Goal: Check status

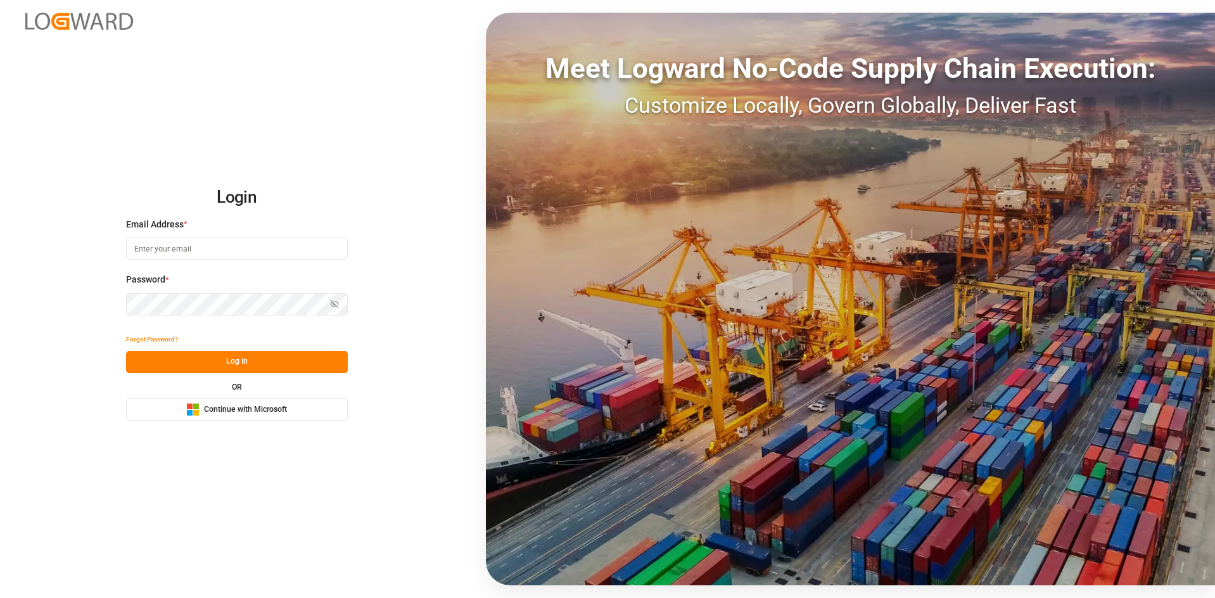
click at [279, 422] on div "Login Email Address * Password * Show password Forgot Password? Log In OR Micro…" at bounding box center [607, 299] width 1215 height 598
click at [280, 409] on span "Continue with Microsoft" at bounding box center [245, 409] width 83 height 11
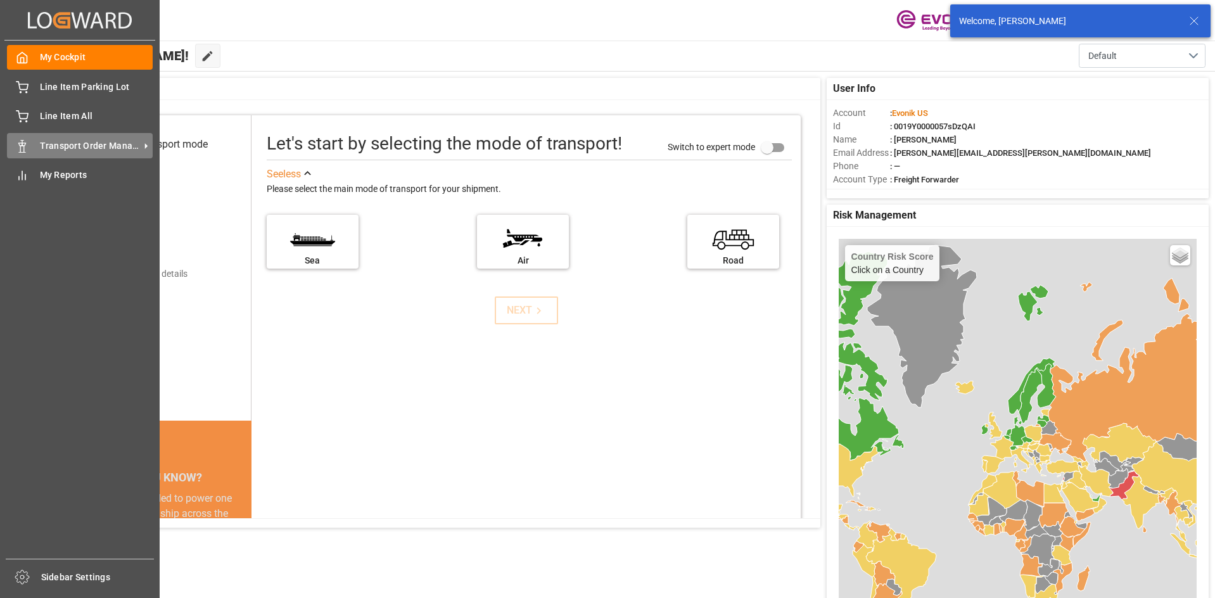
click at [119, 143] on span "Transport Order Management" at bounding box center [90, 145] width 100 height 13
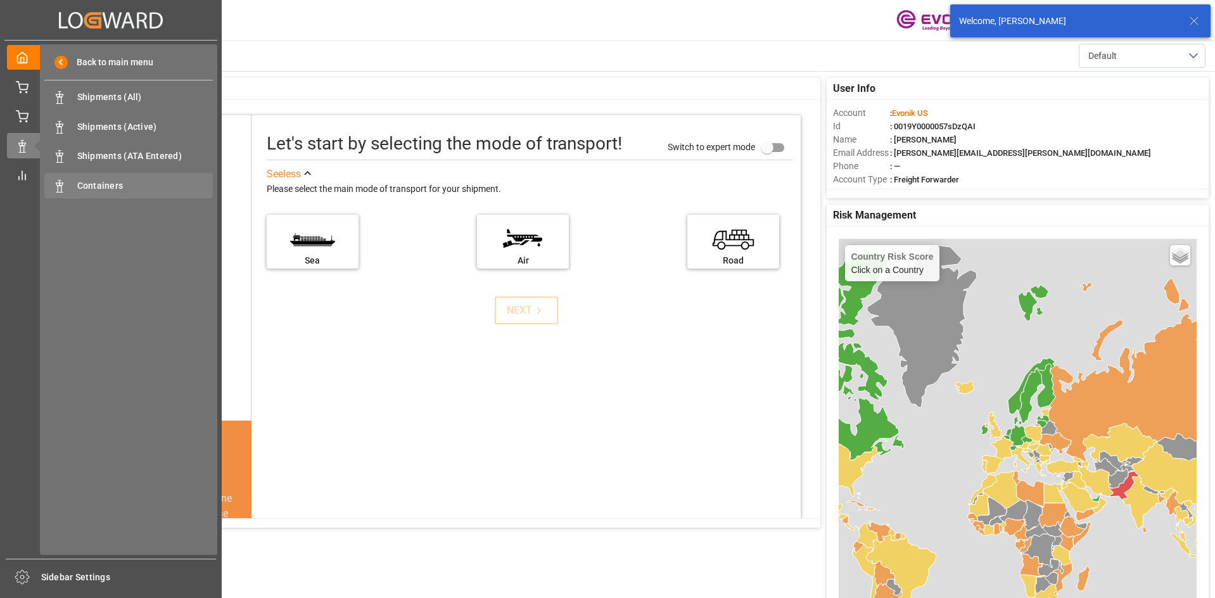
click at [104, 187] on span "Containers" at bounding box center [145, 185] width 136 height 13
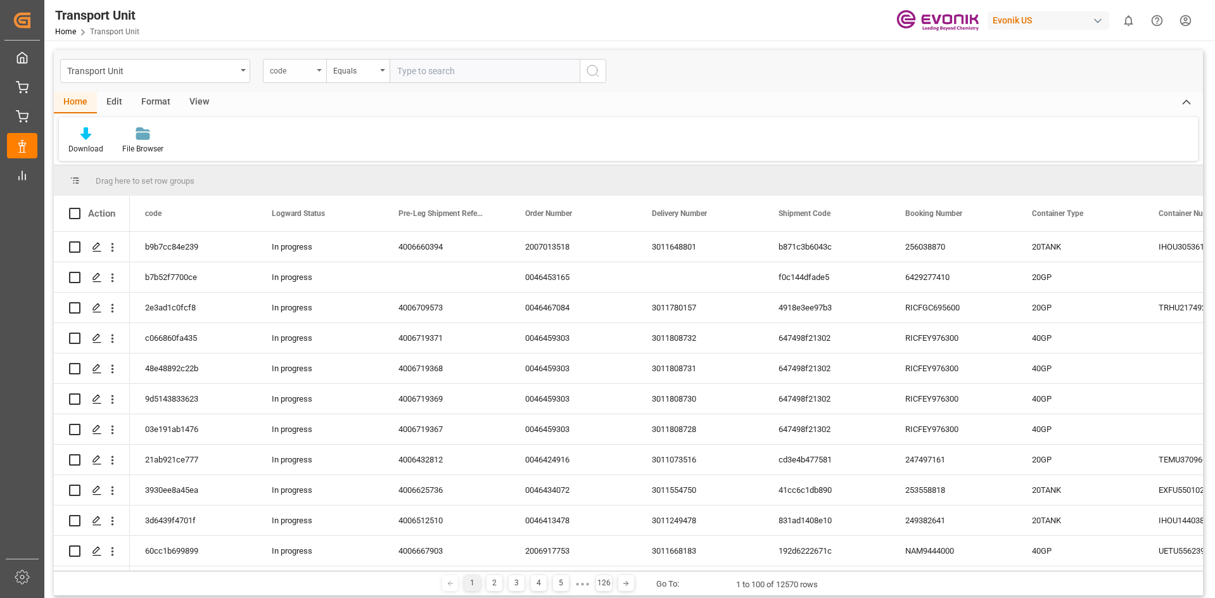
click at [314, 68] on div "code" at bounding box center [294, 71] width 63 height 24
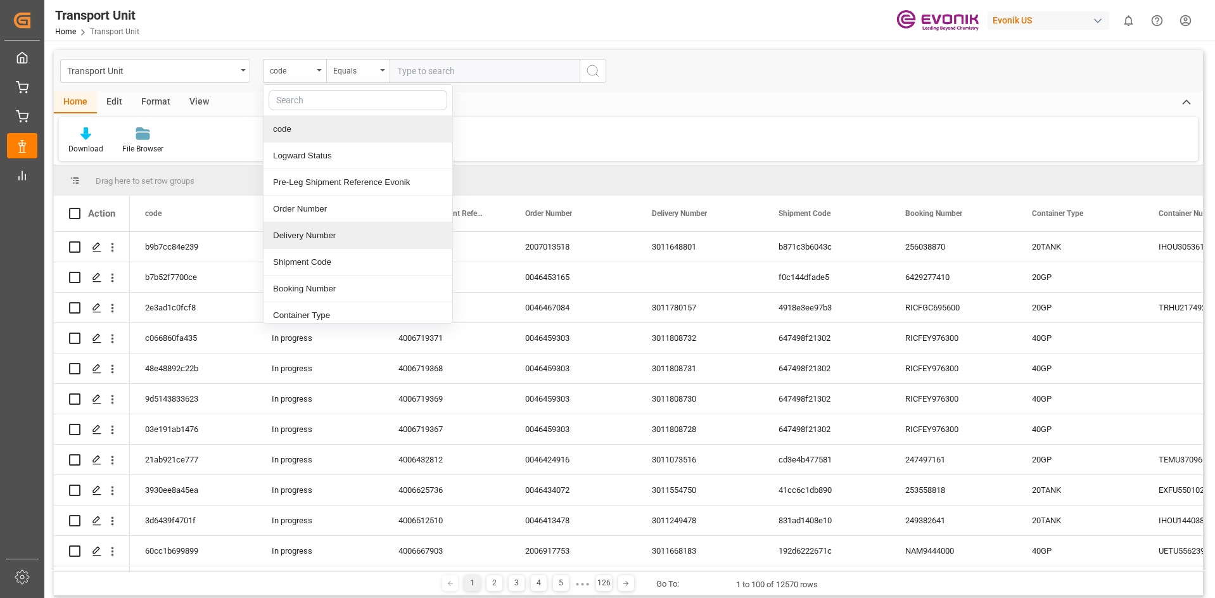
scroll to position [63, 0]
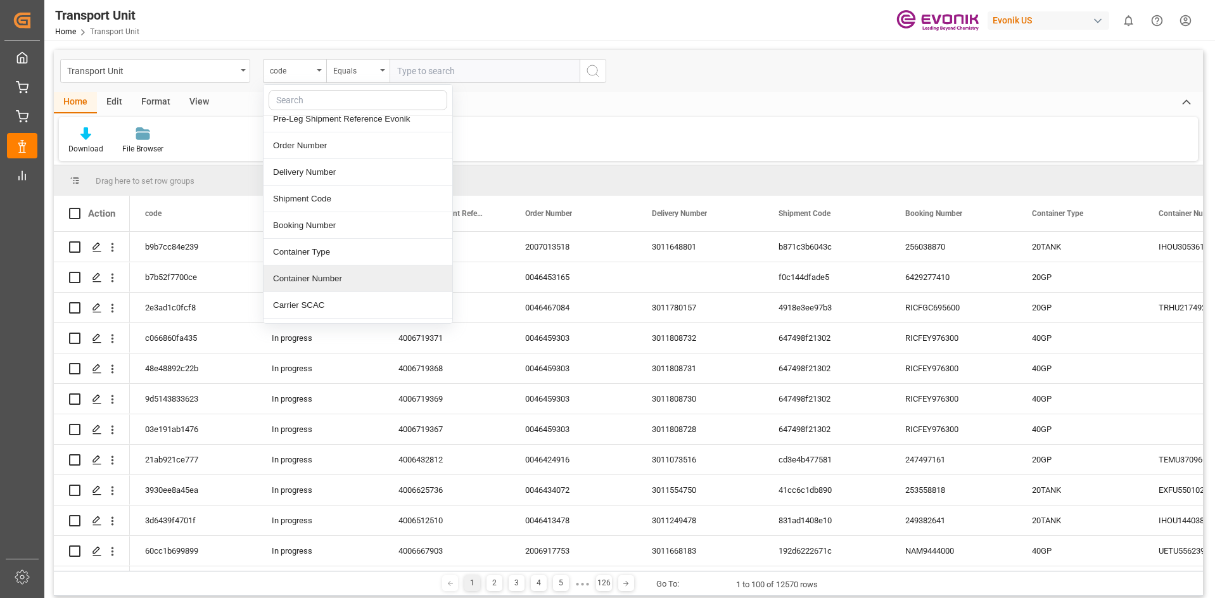
click at [352, 278] on div "Container Number" at bounding box center [358, 278] width 189 height 27
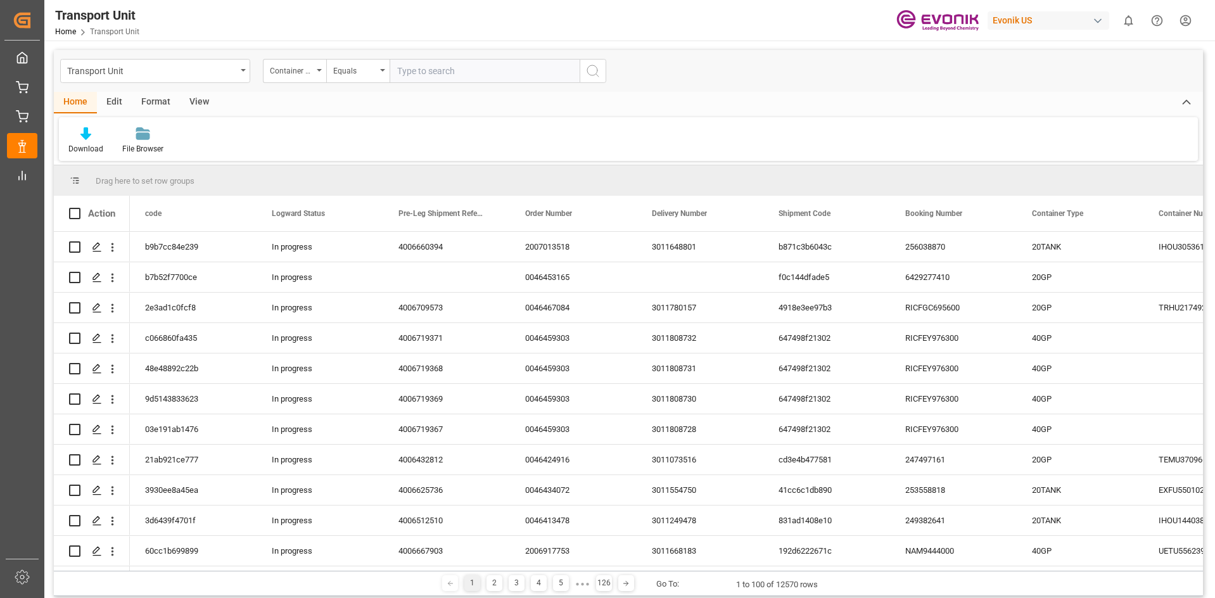
click at [460, 68] on input "text" at bounding box center [485, 71] width 190 height 24
click at [491, 73] on input "text" at bounding box center [485, 71] width 190 height 24
paste input "MRKU9053221"
type input "MRKU9053221"
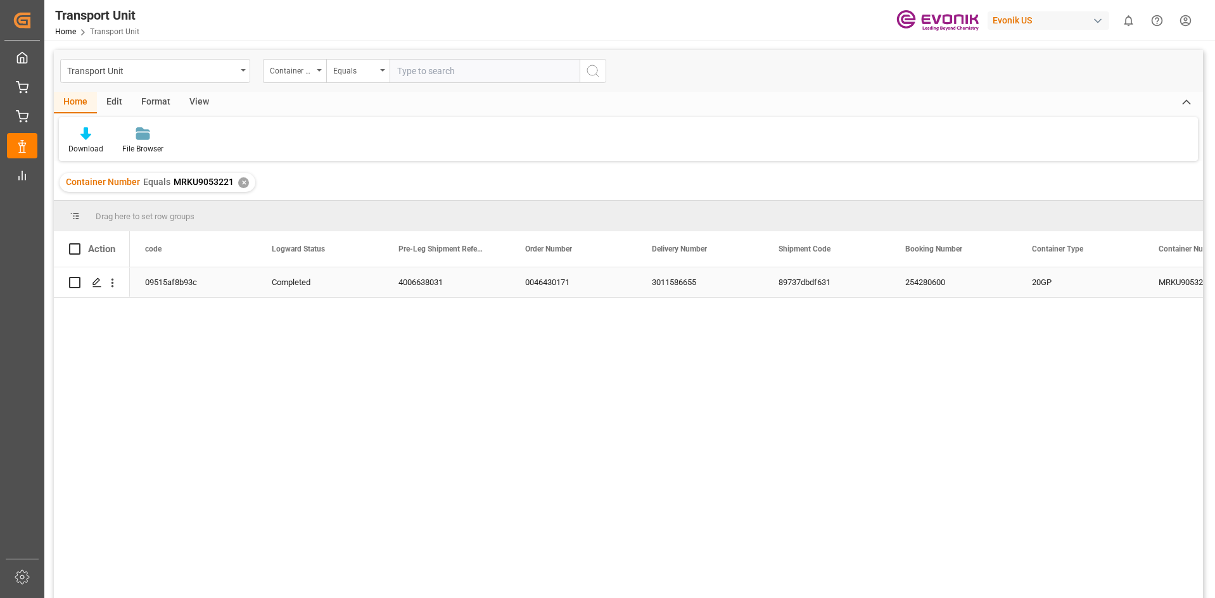
click at [683, 278] on div "3011586655" at bounding box center [700, 282] width 127 height 30
